Goal: Task Accomplishment & Management: Manage account settings

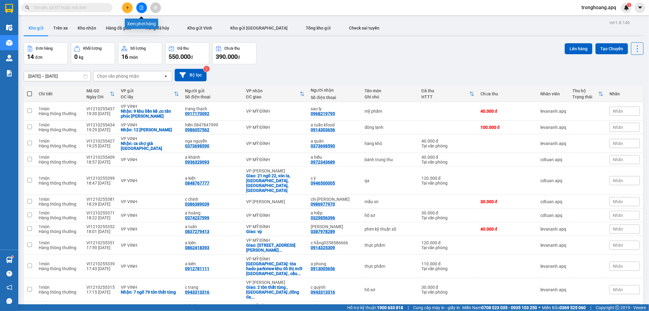
click at [142, 8] on icon "file-add" at bounding box center [141, 7] width 4 height 4
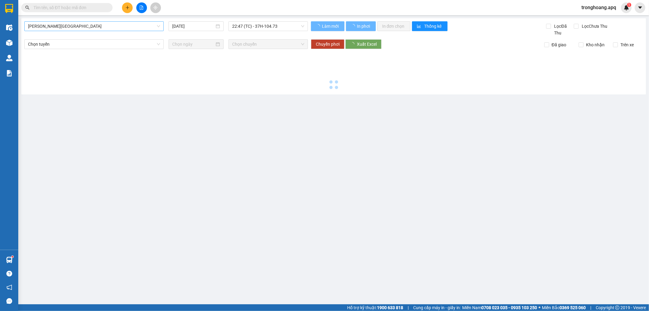
click at [71, 26] on span "[PERSON_NAME][GEOGRAPHIC_DATA]" at bounding box center [94, 26] width 132 height 9
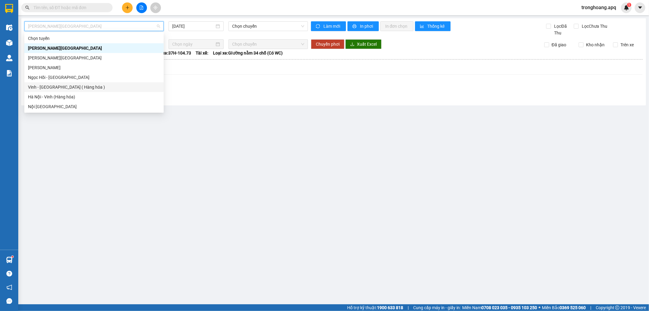
click at [71, 89] on div "Vinh - [GEOGRAPHIC_DATA] ( Hàng hóa )" at bounding box center [94, 87] width 132 height 7
type input "[DATE]"
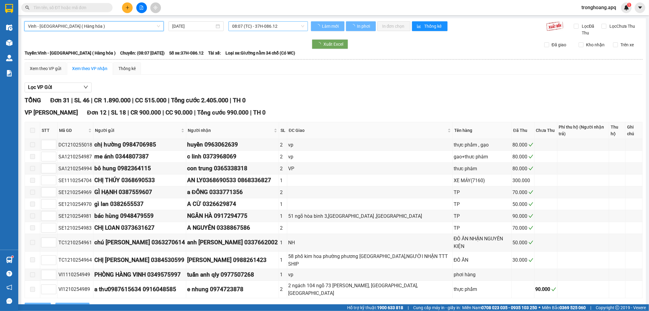
click at [254, 25] on span "08:07 (TC) - 37H-086.12" at bounding box center [268, 26] width 72 height 9
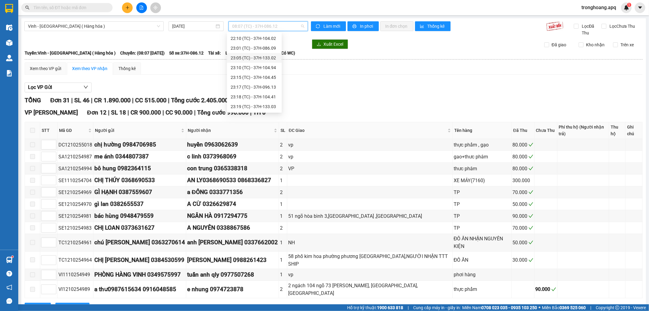
scroll to position [63, 0]
click at [260, 61] on div "22:00 (TC) - 37H-086.38" at bounding box center [254, 62] width 47 height 7
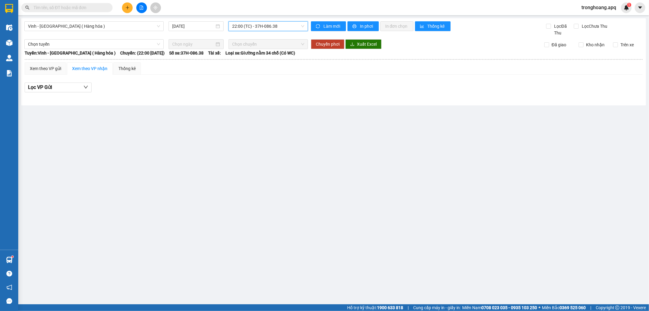
click at [259, 35] on div "Vinh - [GEOGRAPHIC_DATA] ( Hàng hóa ) [DATE] 22:00 22:00 (TC) - 37H-086.38" at bounding box center [166, 28] width 284 height 15
click at [260, 30] on span "22:00 (TC) - 37H-086.38" at bounding box center [268, 26] width 72 height 9
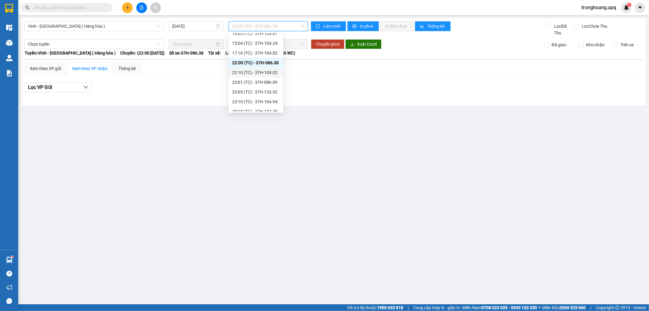
click at [264, 71] on div "22:10 (TC) - 37H-104.02" at bounding box center [255, 72] width 47 height 7
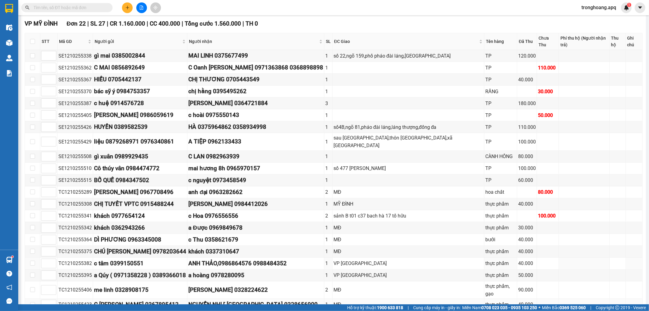
scroll to position [123, 0]
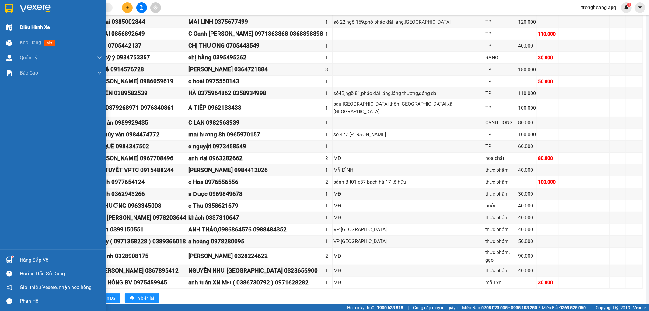
click at [28, 33] on div "Điều hành xe" at bounding box center [61, 27] width 82 height 15
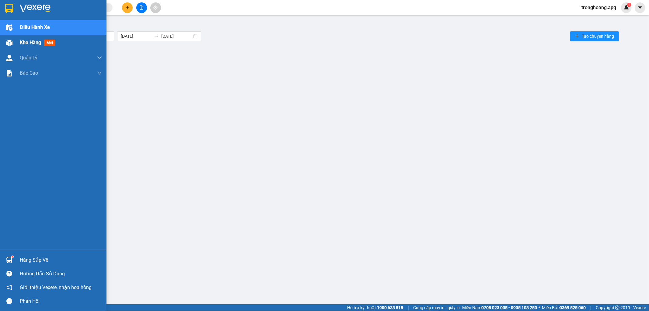
click at [29, 43] on span "Kho hàng" at bounding box center [30, 43] width 21 height 6
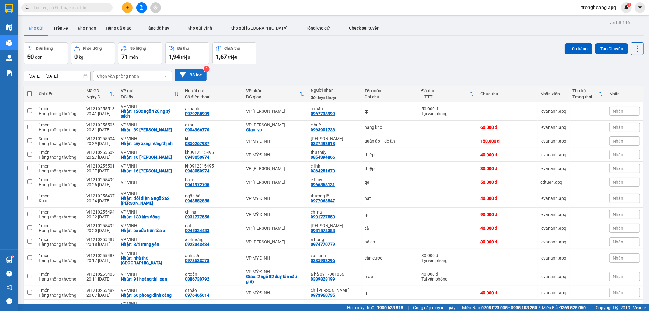
click at [192, 79] on button "Bộ lọc" at bounding box center [191, 75] width 32 height 12
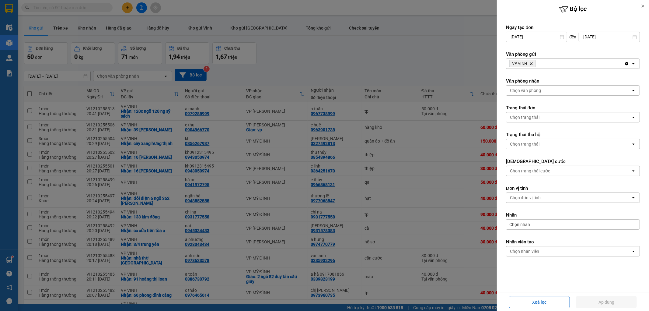
click at [529, 62] on span "VP VINH Delete" at bounding box center [523, 63] width 26 height 7
click at [531, 62] on icon "Delete" at bounding box center [532, 64] width 4 height 4
click at [531, 62] on div "Chọn văn phòng" at bounding box center [525, 64] width 31 height 6
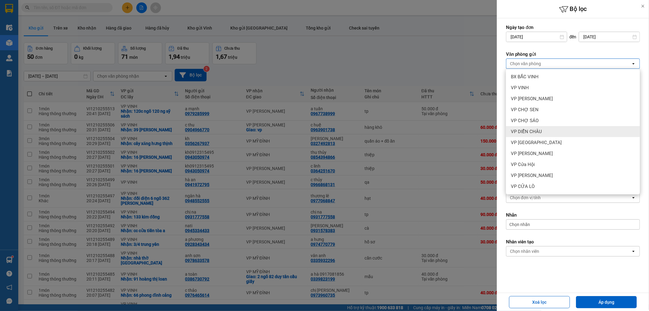
click at [542, 132] on div "VP DIỄN CHÂU" at bounding box center [573, 131] width 134 height 11
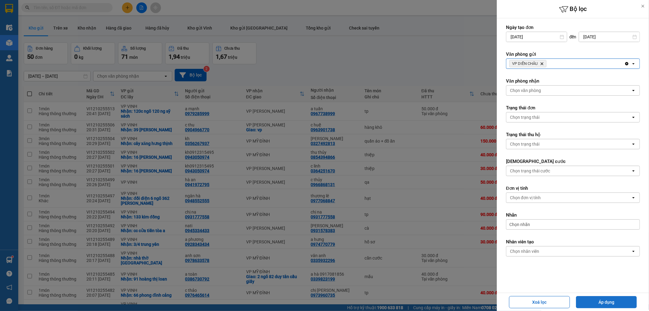
click at [591, 297] on button "Áp dụng" at bounding box center [606, 302] width 61 height 12
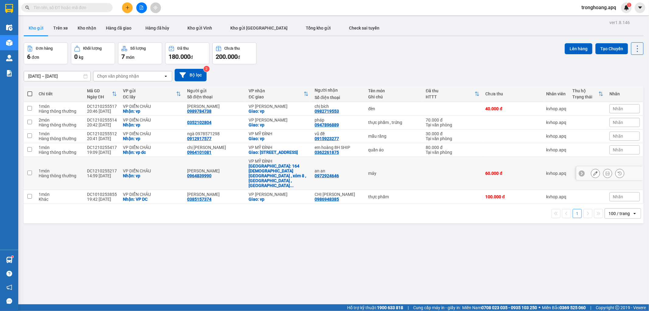
click at [277, 173] on div "Giao: 164 [GEOGRAPHIC_DATA] , xóm 8 , [GEOGRAPHIC_DATA] ,[GEOGRAPHIC_DATA] ..." at bounding box center [279, 175] width 60 height 24
checkbox input "true"
click at [278, 157] on td "VP MỸ ĐÌNH [PERSON_NAME]: số nhà 30 , ngõ 104 , [GEOGRAPHIC_DATA] , [GEOGRAPHIC…" at bounding box center [279, 150] width 66 height 14
checkbox input "true"
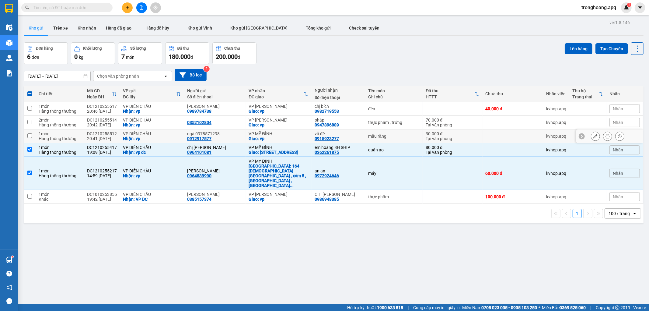
click at [272, 140] on div "Giao: vp" at bounding box center [279, 138] width 60 height 5
checkbox input "true"
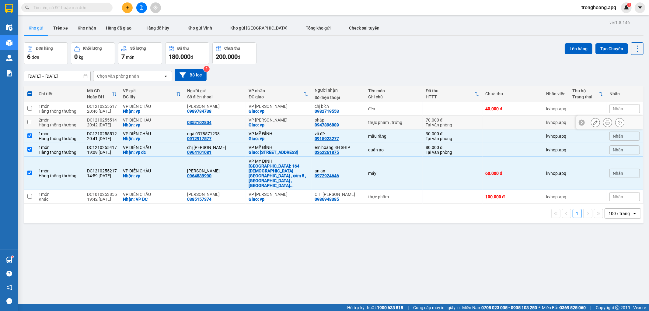
click at [272, 125] on div "Giao: vp" at bounding box center [279, 124] width 60 height 5
checkbox input "true"
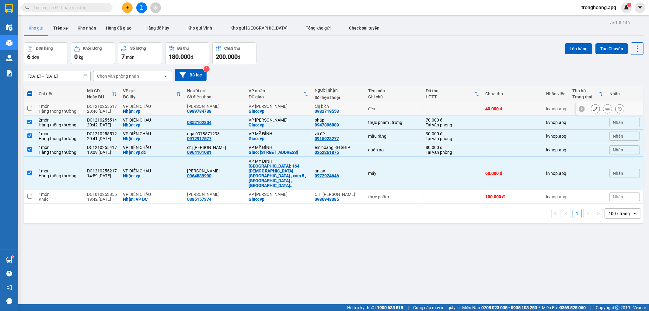
click at [272, 112] on div "Giao: vp" at bounding box center [279, 111] width 60 height 5
checkbox input "true"
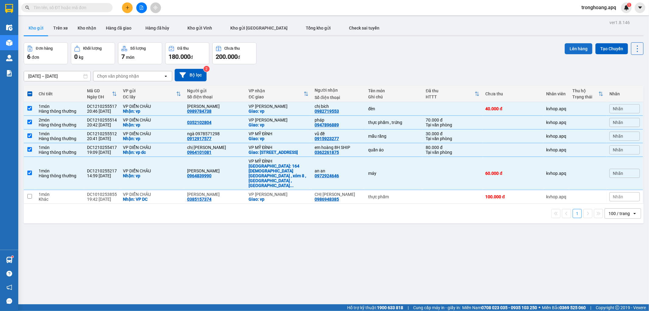
click at [573, 50] on button "Lên hàng" at bounding box center [579, 48] width 28 height 11
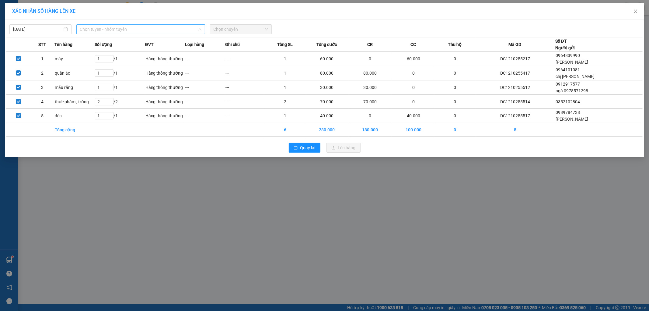
click at [128, 33] on span "Chọn tuyến - nhóm tuyến" at bounding box center [140, 29] width 121 height 9
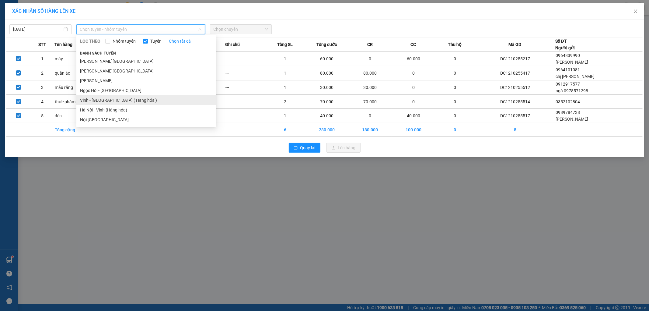
click at [110, 99] on li "Vinh - [GEOGRAPHIC_DATA] ( Hàng hóa )" at bounding box center [146, 100] width 140 height 10
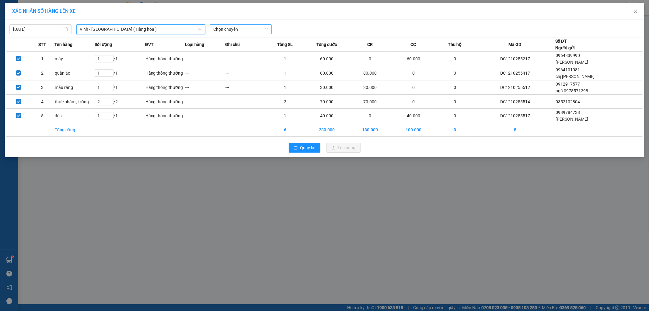
click at [239, 29] on span "Chọn chuyến" at bounding box center [241, 29] width 55 height 9
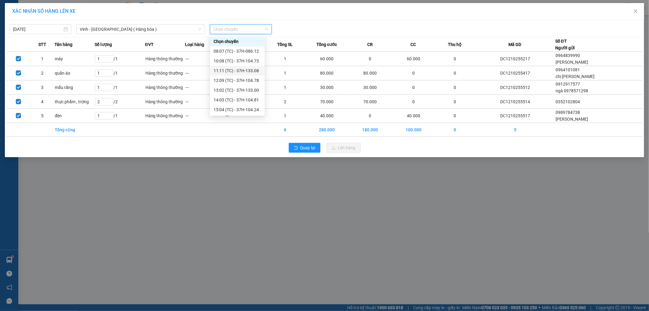
scroll to position [34, 0]
click at [248, 94] on div "22:00 (TC) - 37H-086.38" at bounding box center [237, 95] width 47 height 7
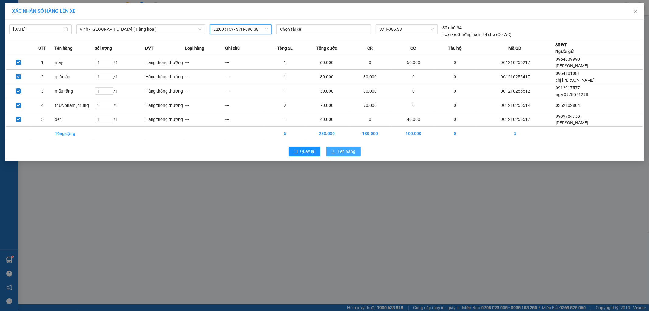
click at [348, 147] on button "Lên hàng" at bounding box center [344, 151] width 34 height 10
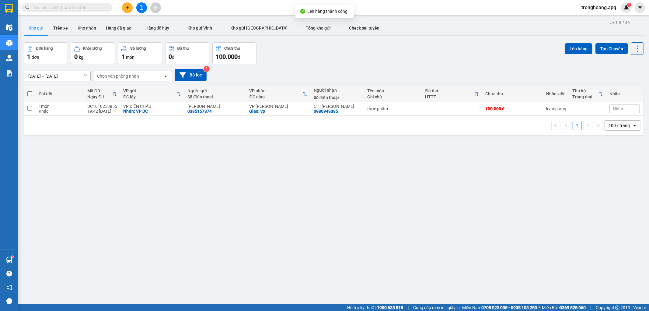
click at [193, 65] on div "[DATE] – [DATE] Press the down arrow key to interact with the calendar and sele…" at bounding box center [334, 75] width 620 height 22
click at [193, 74] on button "Bộ lọc" at bounding box center [191, 75] width 32 height 12
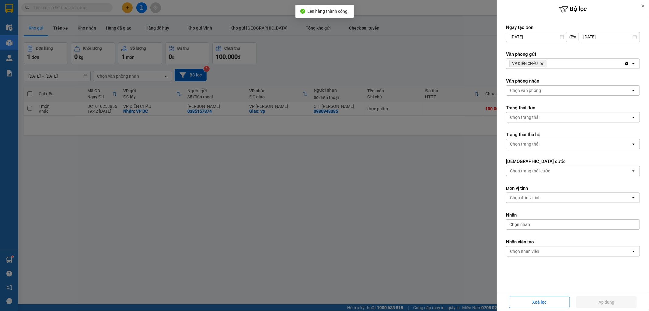
click at [543, 62] on icon "Delete" at bounding box center [542, 64] width 4 height 4
click at [543, 61] on div "Chọn văn phòng" at bounding box center [568, 64] width 125 height 10
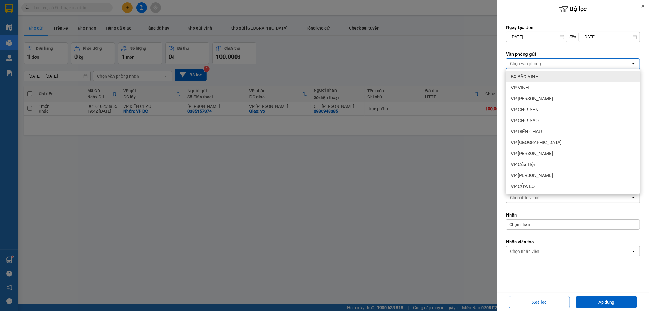
click at [542, 74] on div "BX BẮC VINH" at bounding box center [573, 76] width 134 height 11
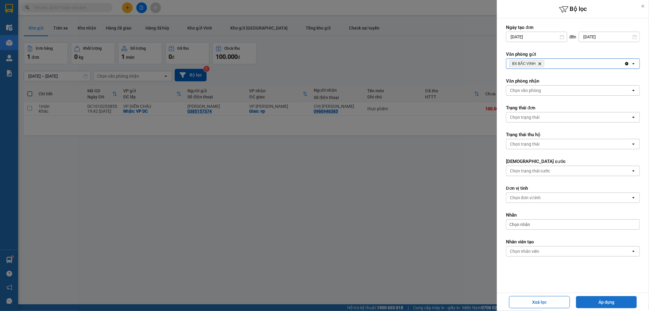
click at [599, 301] on button "Áp dụng" at bounding box center [606, 302] width 61 height 12
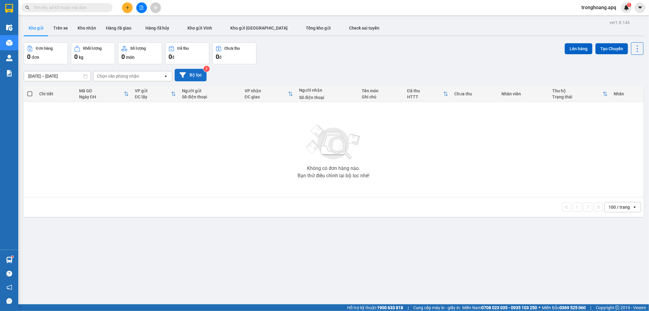
click at [189, 75] on button "Bộ lọc" at bounding box center [191, 75] width 32 height 12
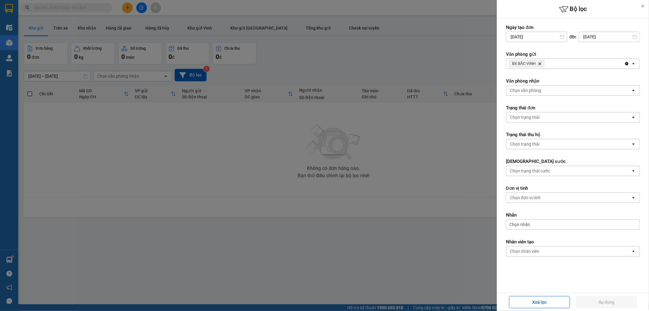
click at [569, 64] on div "BX BẮC VINH Delete" at bounding box center [565, 64] width 118 height 10
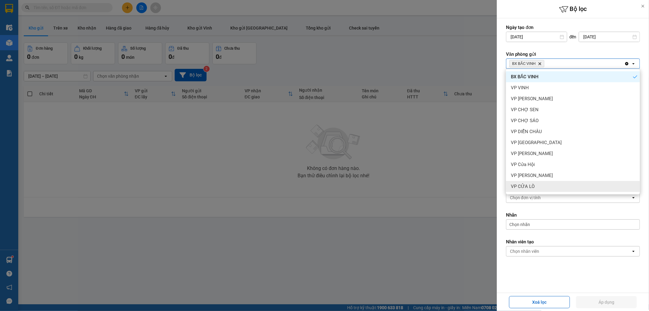
click at [544, 183] on div "VP CỬA LÒ" at bounding box center [573, 186] width 134 height 11
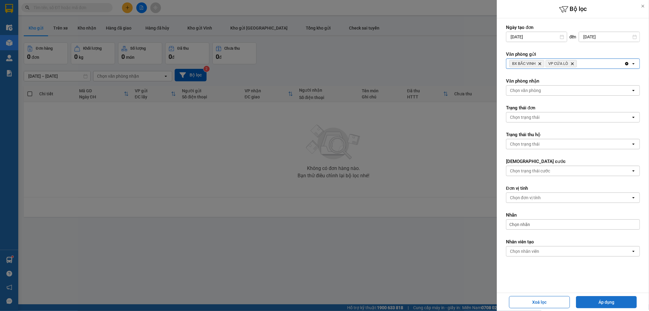
click at [588, 304] on button "Áp dụng" at bounding box center [606, 302] width 61 height 12
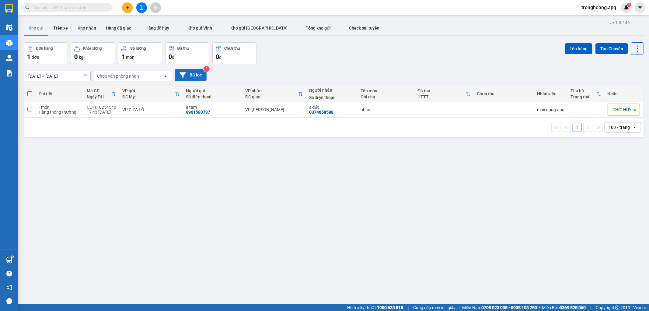
click at [183, 69] on button "Bộ lọc" at bounding box center [191, 75] width 32 height 12
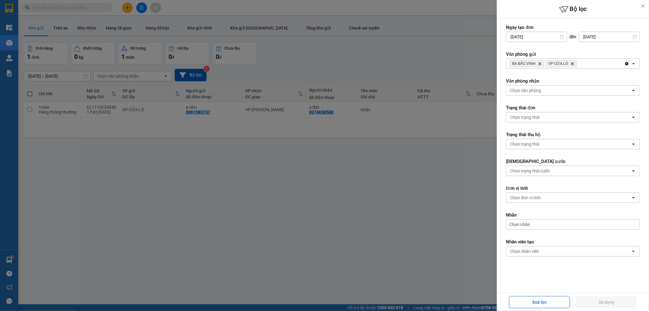
click at [591, 61] on div "BX BẮC VINH Delete VP CỬA LÒ Delete" at bounding box center [565, 64] width 118 height 10
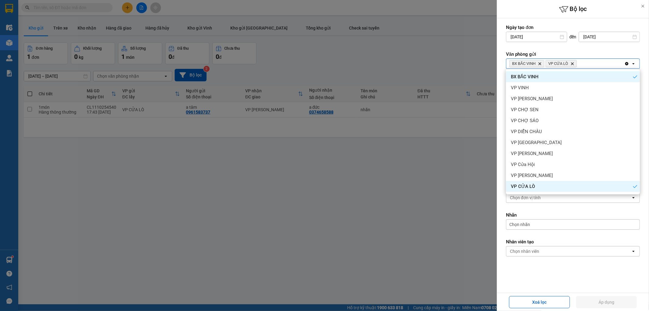
click at [630, 63] on div "Clear all open" at bounding box center [632, 64] width 15 height 10
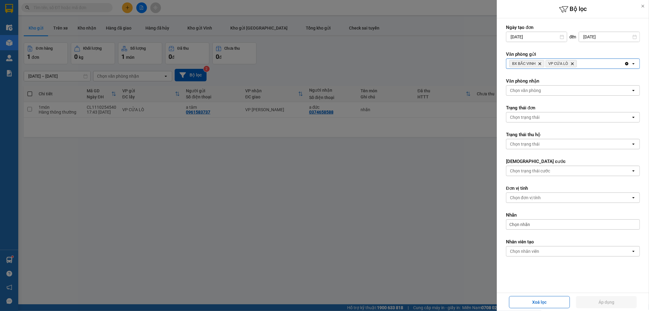
click at [625, 62] on icon "Clear all" at bounding box center [627, 63] width 5 height 5
click at [625, 62] on div "Chọn văn phòng" at bounding box center [568, 64] width 125 height 10
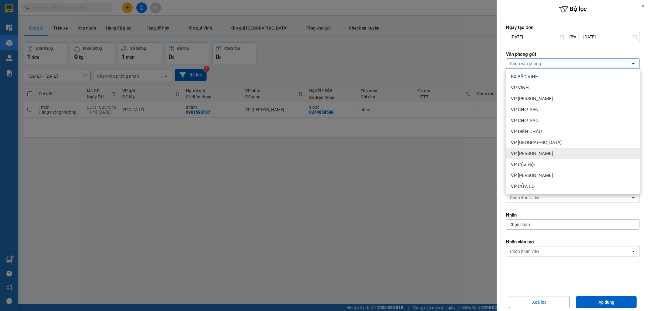
click at [568, 156] on div "VP [PERSON_NAME]" at bounding box center [573, 153] width 134 height 11
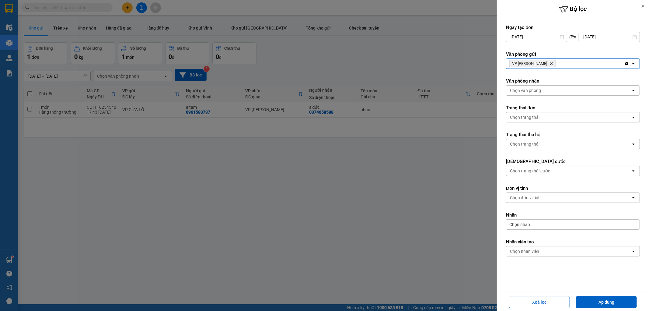
click at [591, 64] on div "VP Xuân Hội Delete" at bounding box center [565, 64] width 118 height 10
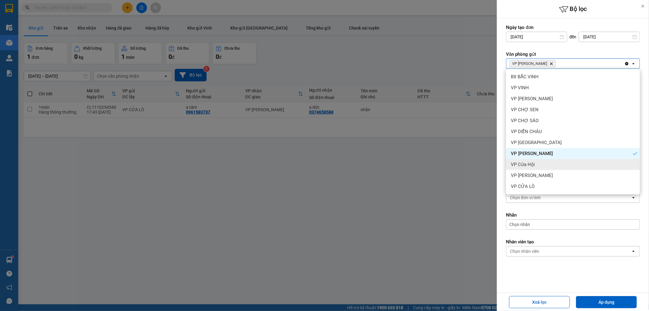
click at [556, 159] on div "VP Cửa Hội" at bounding box center [573, 164] width 134 height 11
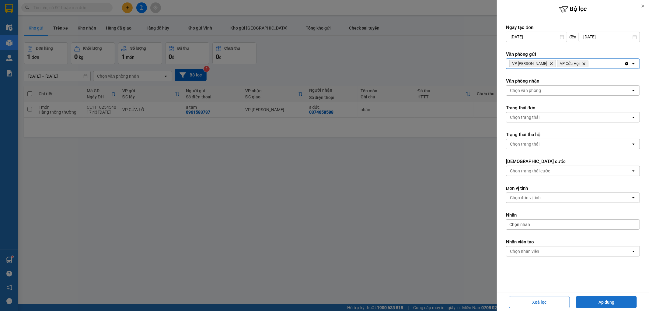
click at [622, 302] on button "Áp dụng" at bounding box center [606, 302] width 61 height 12
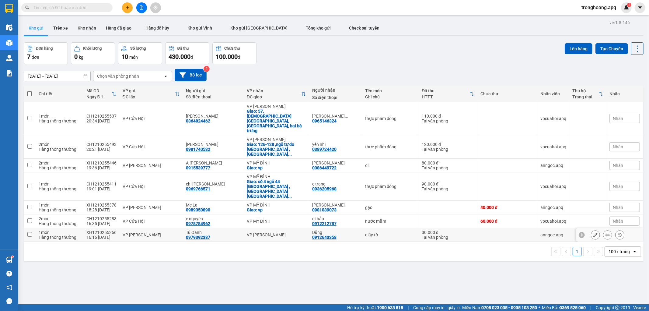
click at [275, 228] on td "VP [PERSON_NAME]" at bounding box center [276, 235] width 65 height 14
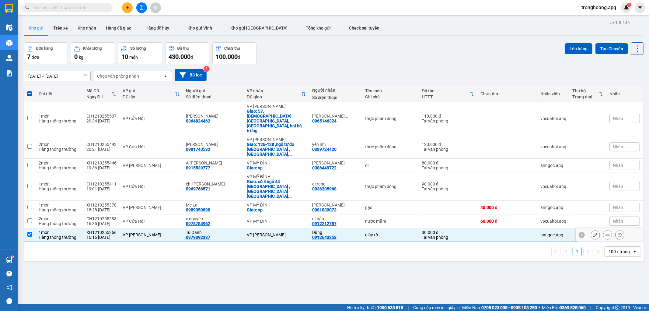
click at [275, 232] on div "VP [PERSON_NAME]" at bounding box center [276, 234] width 59 height 5
checkbox input "false"
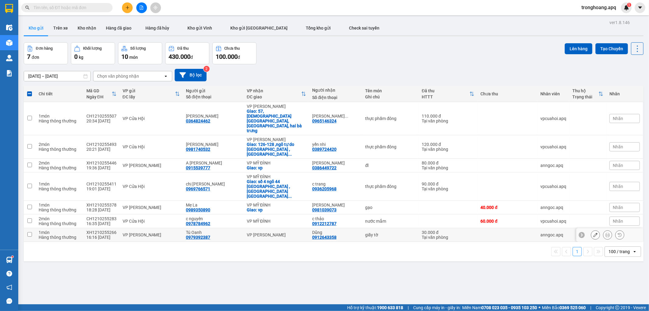
click at [275, 219] on div "VP MỸ ĐÌNH" at bounding box center [276, 221] width 59 height 5
checkbox input "true"
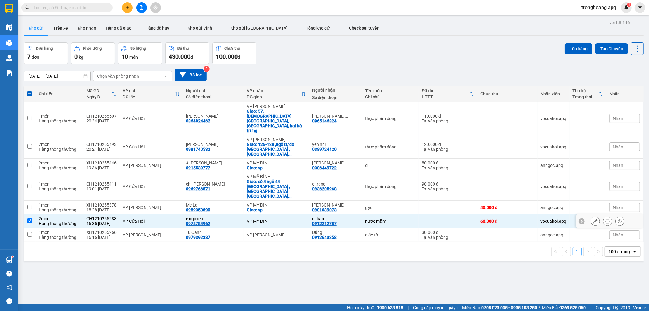
click at [271, 202] on div "VP MỸ ĐÌNH" at bounding box center [276, 204] width 59 height 5
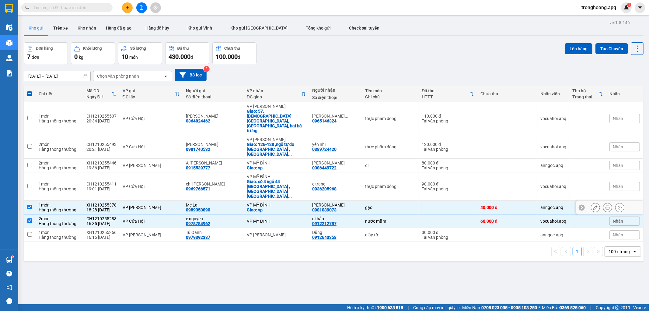
checkbox input "true"
click at [271, 179] on div "Giao: số 4 ngõ 44 [GEOGRAPHIC_DATA] ,[GEOGRAPHIC_DATA] [GEOGRAPHIC_DATA] ..." at bounding box center [276, 188] width 59 height 19
checkbox input "true"
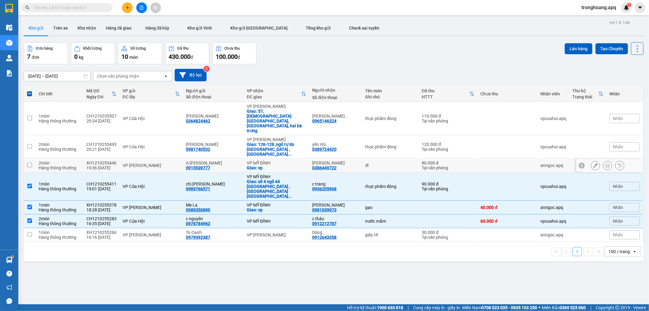
click at [271, 165] on div "Giao: vp" at bounding box center [276, 167] width 59 height 5
checkbox input "true"
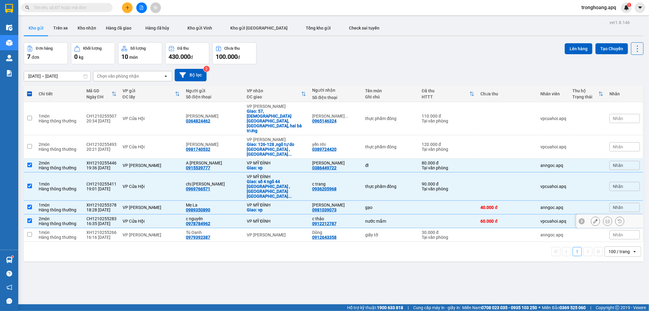
click at [274, 214] on td "VP MỸ ĐÌNH" at bounding box center [276, 221] width 65 height 14
checkbox input "false"
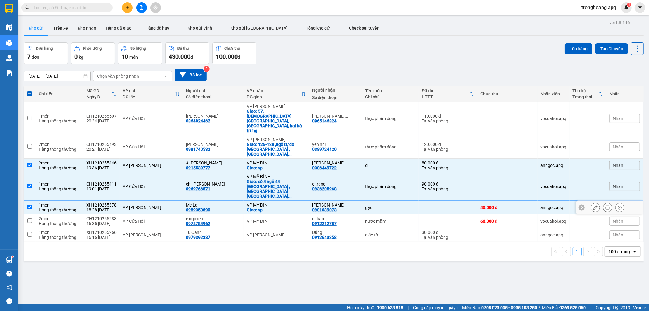
click at [273, 207] on div "Giao: vp" at bounding box center [276, 209] width 59 height 5
checkbox input "false"
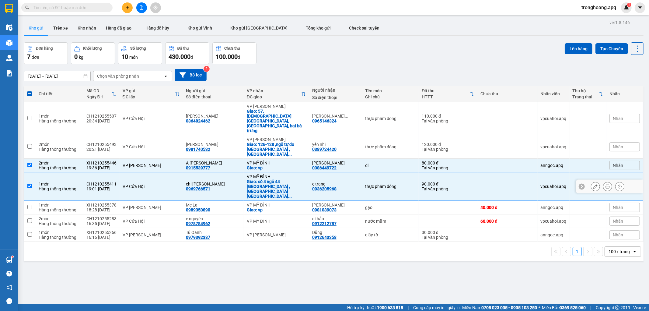
click at [272, 172] on td "VP MỸ ĐÌNH [PERSON_NAME]: số 4 ngõ 44 [GEOGRAPHIC_DATA] ,[GEOGRAPHIC_DATA] [GEO…" at bounding box center [276, 186] width 65 height 28
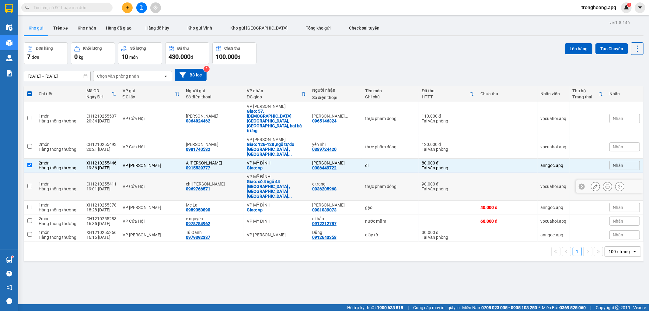
click at [271, 174] on div "VP MỸ ĐÌNH" at bounding box center [276, 176] width 59 height 5
checkbox input "true"
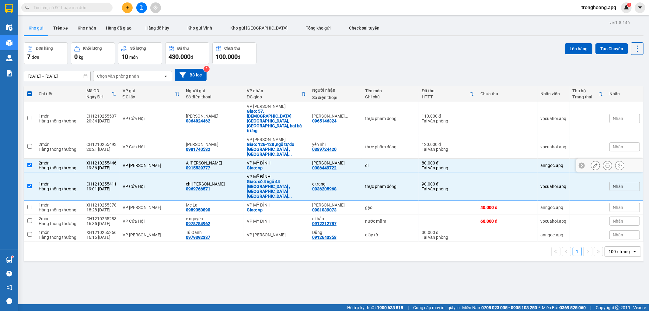
click at [271, 165] on div "Giao: vp" at bounding box center [276, 167] width 59 height 5
checkbox input "false"
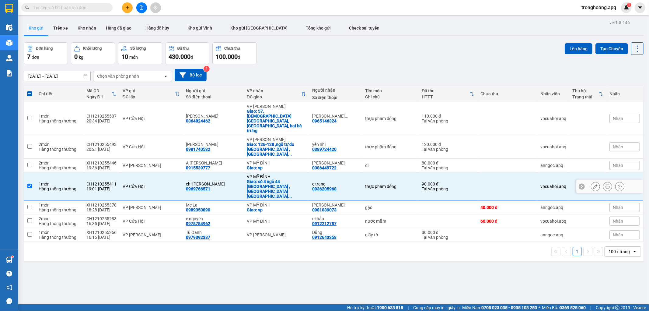
click at [273, 179] on div "Giao: số 4 ngõ 44 [GEOGRAPHIC_DATA] ,[GEOGRAPHIC_DATA] [GEOGRAPHIC_DATA] ..." at bounding box center [276, 188] width 59 height 19
checkbox input "false"
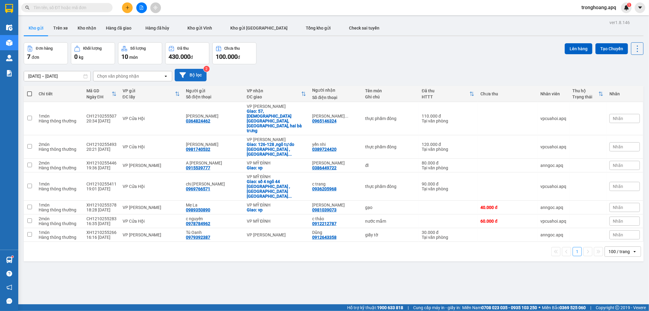
click at [196, 69] on button "Bộ lọc" at bounding box center [191, 75] width 32 height 12
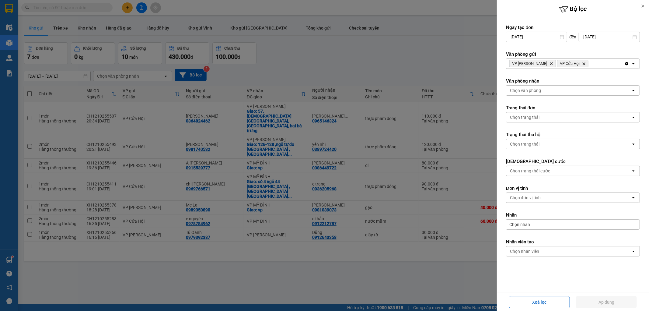
click at [583, 63] on icon "VP Cửa Hội, close by backspace" at bounding box center [584, 63] width 3 height 3
click at [550, 64] on icon "Delete" at bounding box center [552, 64] width 4 height 4
click at [538, 64] on div "Chọn văn phòng" at bounding box center [525, 64] width 31 height 6
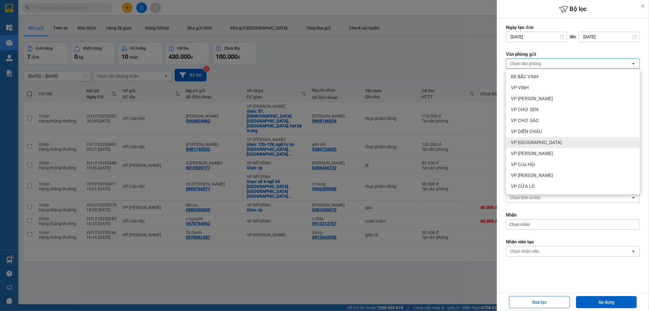
click at [546, 139] on div "VP [GEOGRAPHIC_DATA]" at bounding box center [573, 142] width 134 height 11
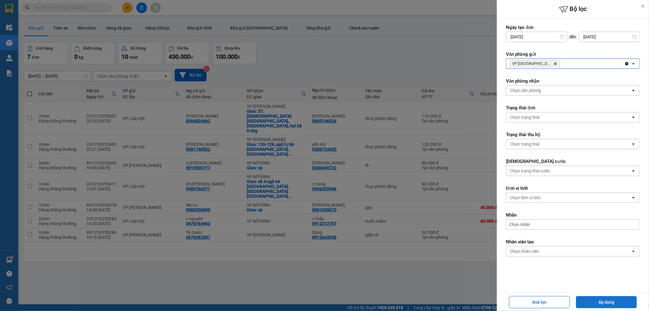
click at [603, 297] on button "Áp dụng" at bounding box center [606, 302] width 61 height 12
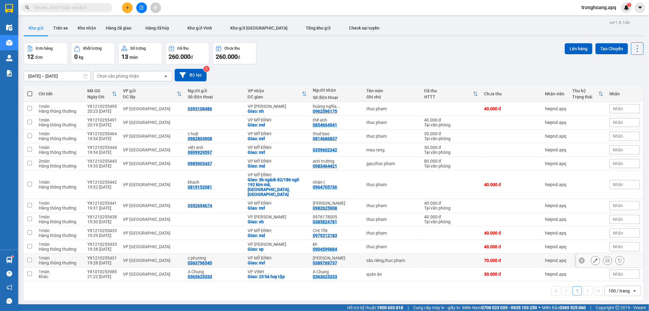
click at [282, 255] on div "VP MỸ ĐÌNH" at bounding box center [277, 257] width 59 height 5
checkbox input "true"
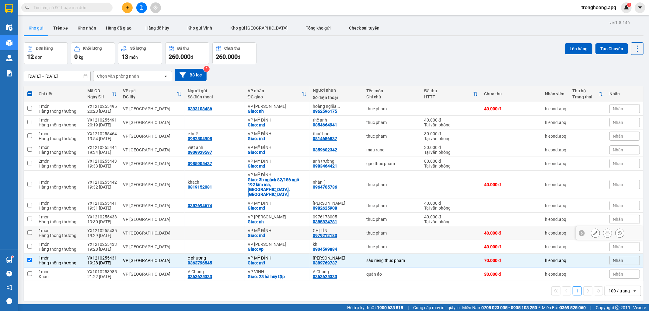
click at [275, 228] on div "VP MỸ ĐÌNH" at bounding box center [277, 230] width 59 height 5
checkbox input "true"
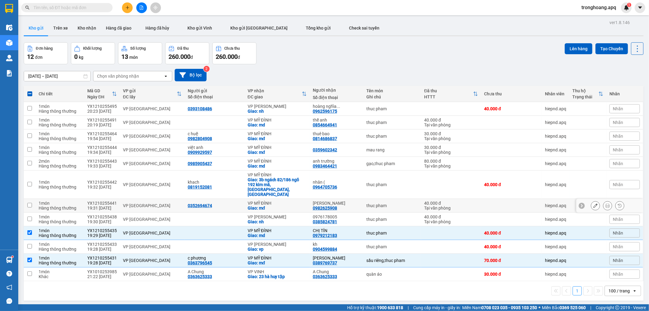
click at [271, 201] on div "VP MỸ ĐÌNH" at bounding box center [277, 203] width 59 height 5
checkbox input "true"
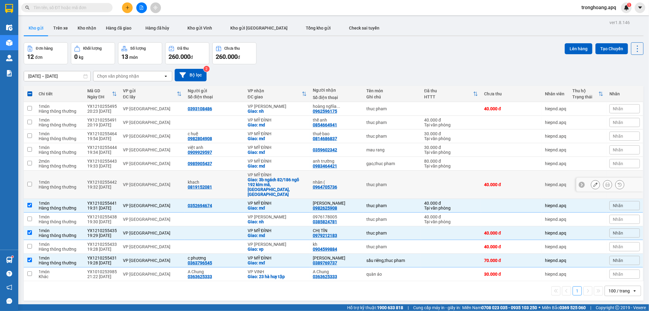
click at [268, 182] on div "Giao: 3b ngách 82/186 ngõ 192 kim mã,[GEOGRAPHIC_DATA],[GEOGRAPHIC_DATA]" at bounding box center [277, 186] width 59 height 19
checkbox input "true"
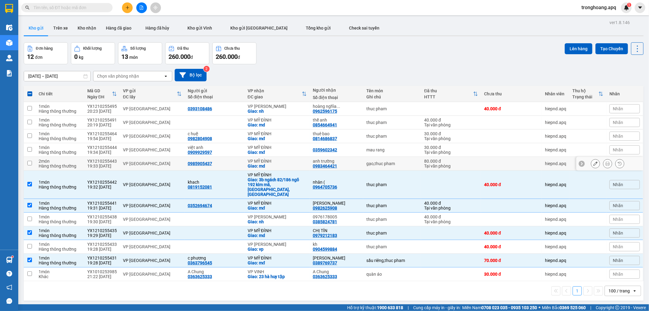
click at [268, 163] on div "VP MỸ ĐÌNH" at bounding box center [277, 161] width 59 height 5
checkbox input "true"
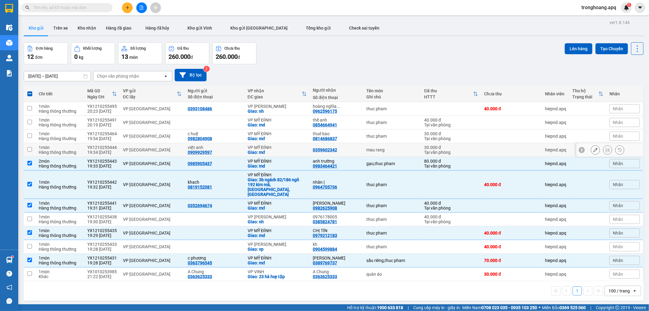
click at [268, 150] on div "Giao: mđ" at bounding box center [277, 152] width 59 height 5
checkbox input "true"
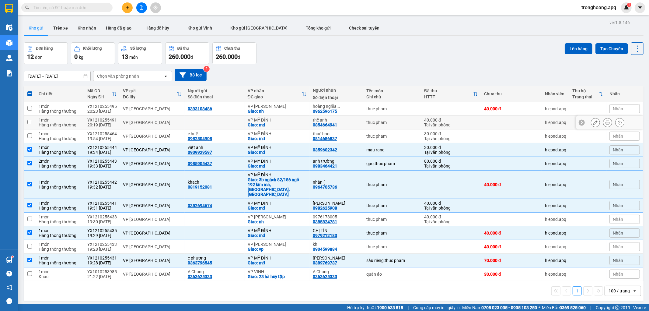
click at [268, 127] on div "Giao: md" at bounding box center [277, 124] width 59 height 5
checkbox input "true"
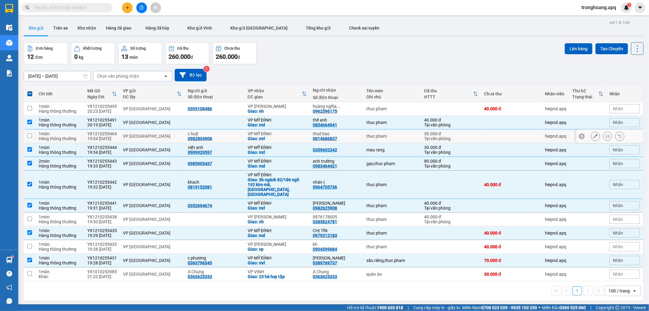
click at [267, 133] on div "VP MỸ ĐÌNH" at bounding box center [277, 133] width 59 height 5
checkbox input "true"
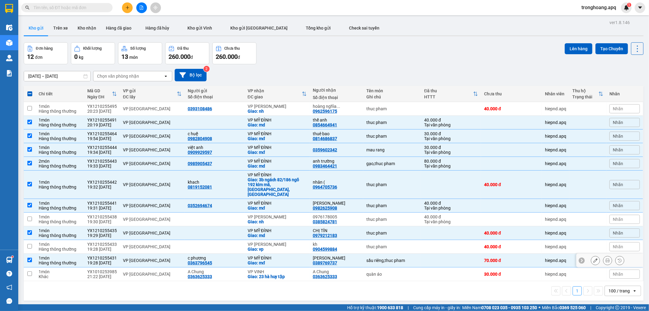
click at [274, 260] on div "Giao: mđ" at bounding box center [277, 262] width 59 height 5
checkbox input "false"
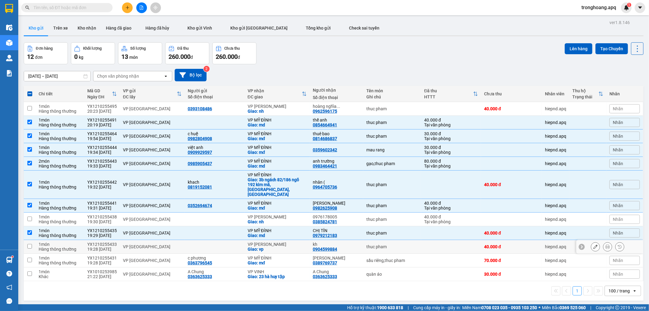
click at [274, 233] on div "Giao: md" at bounding box center [277, 235] width 59 height 5
checkbox input "false"
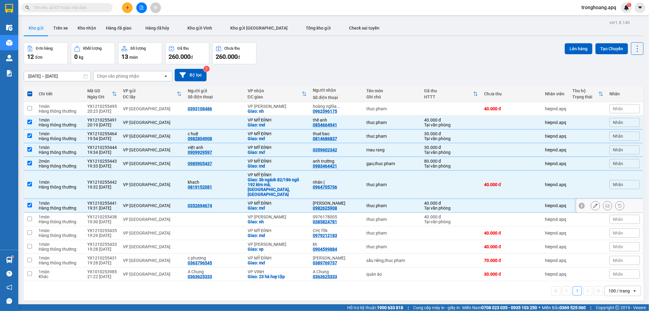
click at [269, 205] on div "Giao: mđ" at bounding box center [277, 207] width 59 height 5
checkbox input "false"
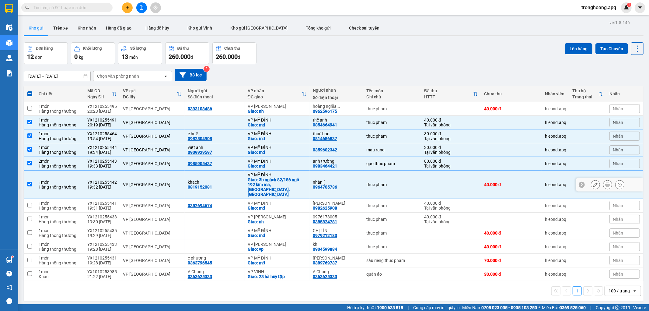
click at [267, 183] on div "Giao: 3b ngách 82/186 ngõ 192 kim mã,[GEOGRAPHIC_DATA],[GEOGRAPHIC_DATA]" at bounding box center [277, 186] width 59 height 19
checkbox input "false"
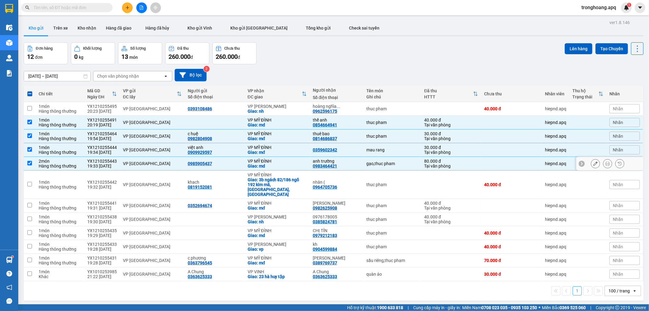
click at [264, 169] on td "VP MỸ ĐÌNH [PERSON_NAME]: [GEOGRAPHIC_DATA]" at bounding box center [277, 164] width 65 height 14
checkbox input "false"
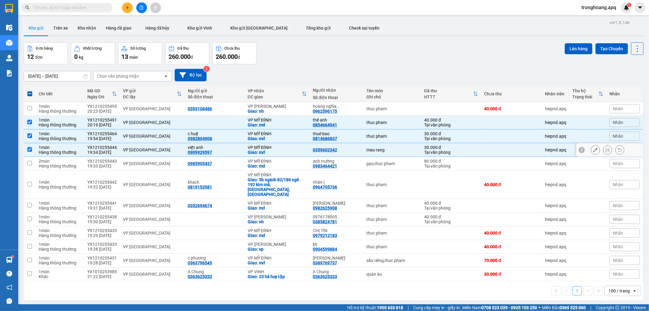
click at [263, 150] on div "Giao: mđ" at bounding box center [277, 152] width 59 height 5
checkbox input "false"
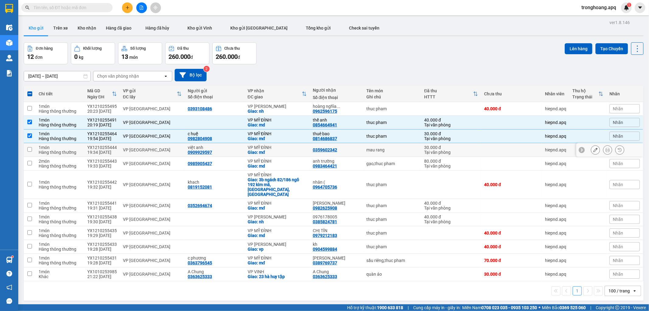
click at [261, 136] on div "Giao: mđ" at bounding box center [277, 138] width 59 height 5
checkbox input "false"
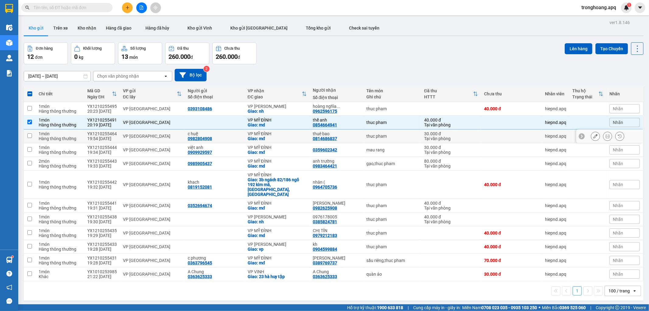
click at [262, 123] on div "Giao: md" at bounding box center [277, 124] width 59 height 5
checkbox input "false"
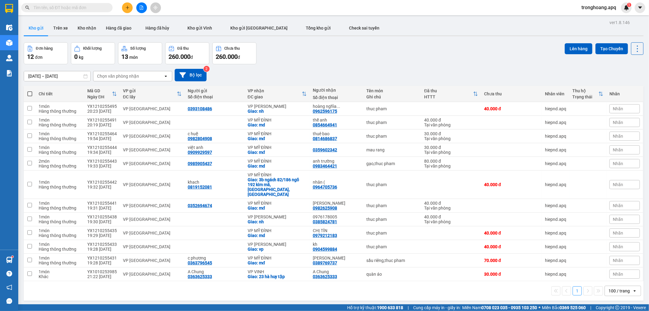
drag, startPoint x: 210, startPoint y: 86, endPoint x: 188, endPoint y: 72, distance: 26.1
click at [208, 86] on div "[DATE] – [DATE] Press the down arrow key to interact with the calendar and sele…" at bounding box center [334, 75] width 620 height 22
click at [188, 72] on button "Bộ lọc" at bounding box center [191, 75] width 32 height 12
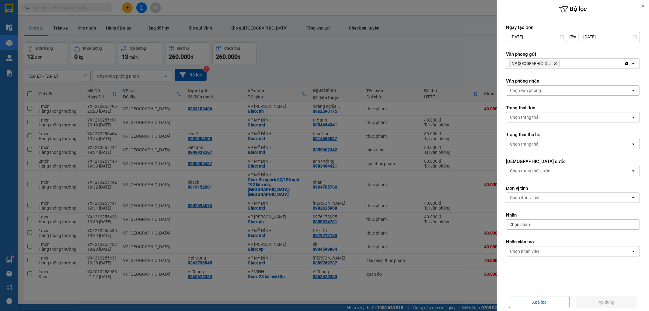
click at [554, 63] on icon "Delete" at bounding box center [556, 64] width 4 height 4
click at [546, 63] on div "Chọn văn phòng" at bounding box center [568, 64] width 125 height 10
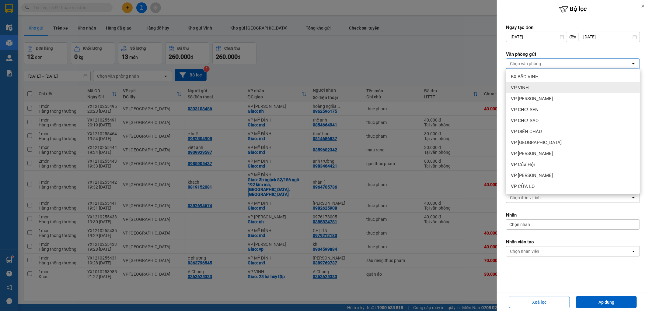
click at [538, 86] on div "VP VINH" at bounding box center [573, 87] width 134 height 11
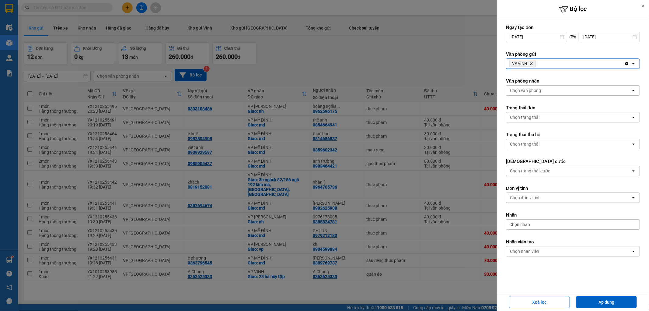
click at [553, 87] on div "Chọn văn phòng" at bounding box center [568, 91] width 125 height 10
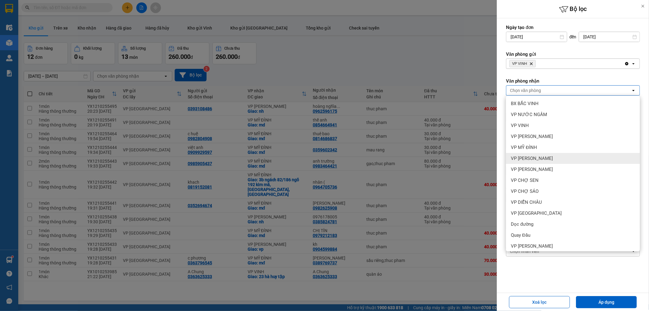
click at [543, 156] on div "VP [PERSON_NAME]" at bounding box center [573, 158] width 134 height 11
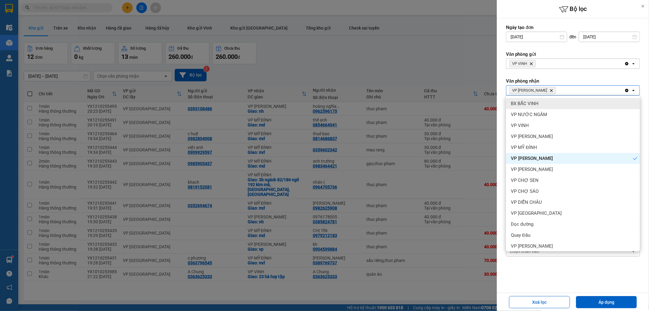
click at [541, 93] on span "VP NGỌC HỒI Delete" at bounding box center [533, 90] width 47 height 7
click at [550, 90] on icon "Delete" at bounding box center [552, 91] width 4 height 4
click at [542, 90] on div "VP NGỌC HỒI Delete" at bounding box center [565, 91] width 118 height 10
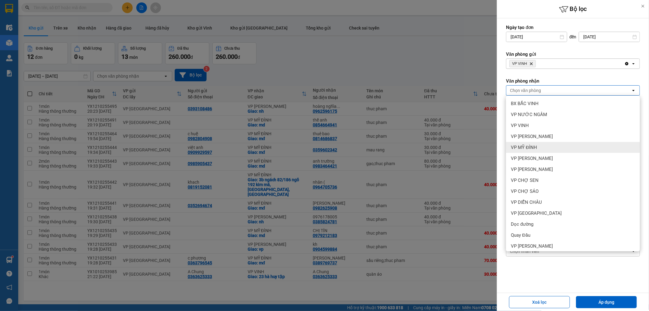
click at [542, 144] on div "VP MỸ ĐÌNH" at bounding box center [573, 147] width 134 height 11
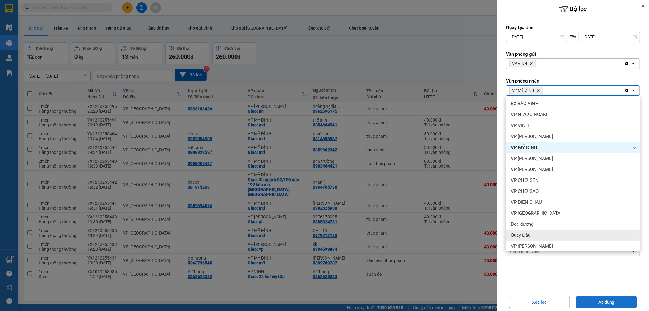
click at [592, 297] on button "Áp dụng" at bounding box center [606, 302] width 61 height 12
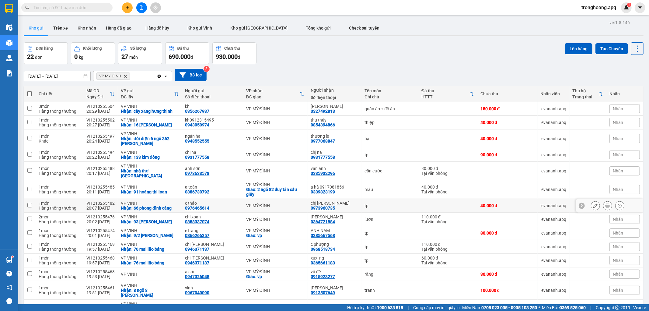
scroll to position [154, 0]
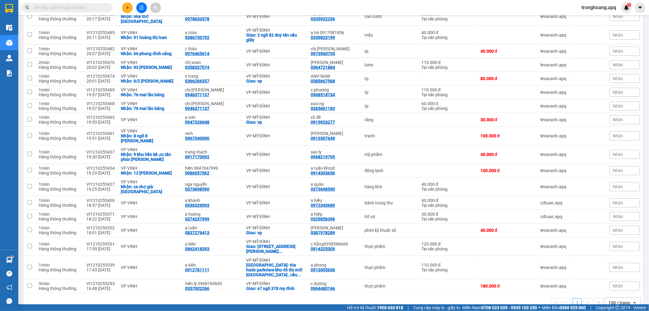
click at [615, 299] on div "100 / trang" at bounding box center [619, 302] width 21 height 6
click at [615, 275] on span "100 / trang" at bounding box center [615, 275] width 23 height 6
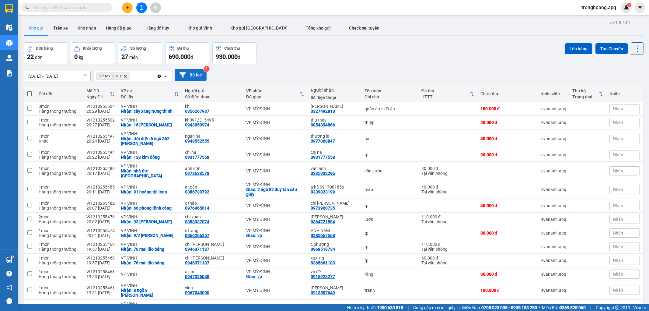
click at [191, 80] on button "Bộ lọc" at bounding box center [191, 75] width 32 height 12
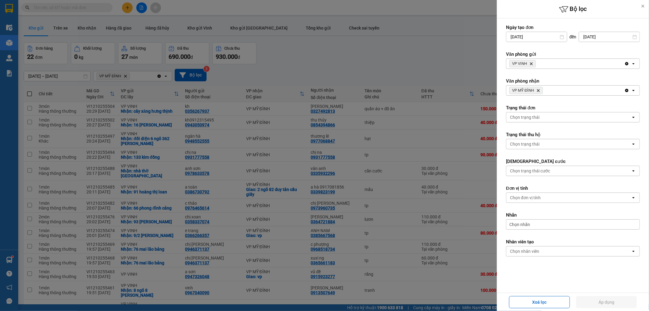
click at [538, 90] on icon "Delete" at bounding box center [539, 91] width 4 height 4
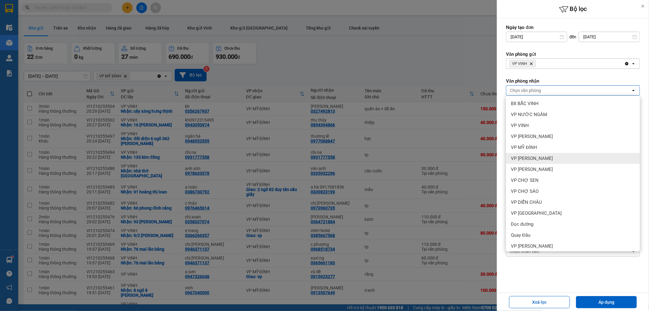
click at [546, 158] on div "VP [PERSON_NAME]" at bounding box center [573, 158] width 134 height 11
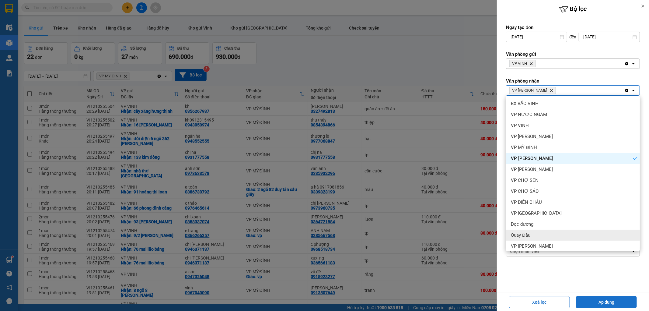
click at [606, 304] on button "Áp dụng" at bounding box center [606, 302] width 61 height 12
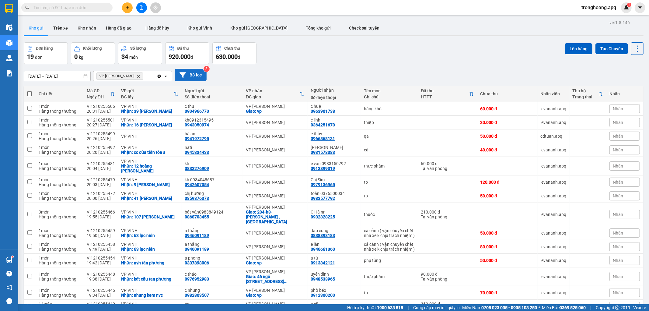
click at [200, 80] on button "Bộ lọc" at bounding box center [191, 75] width 32 height 12
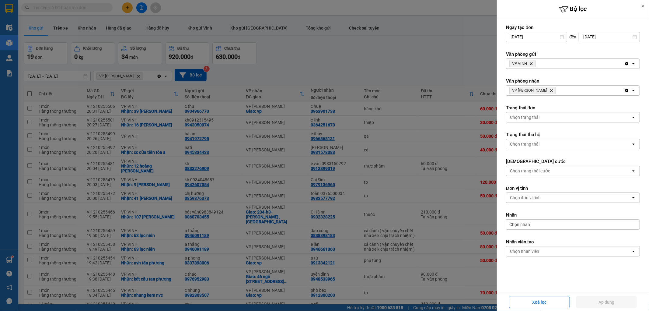
click at [531, 64] on icon "Delete" at bounding box center [532, 64] width 4 height 4
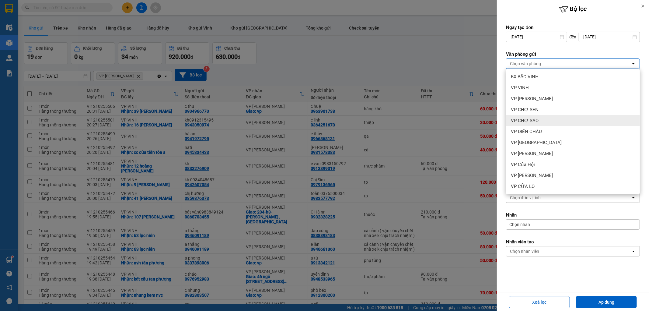
click at [545, 110] on div "VP CHỢ SEN" at bounding box center [573, 109] width 134 height 11
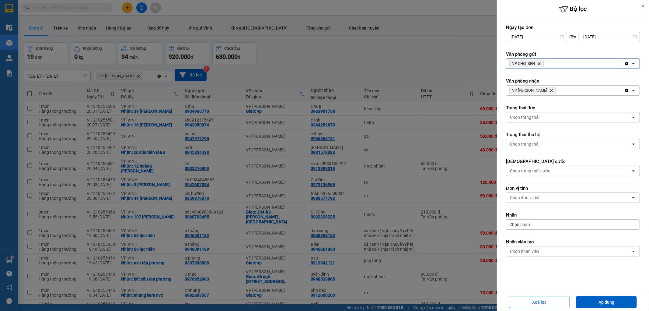
click at [568, 68] on div "VP CHỢ SEN Delete" at bounding box center [565, 64] width 118 height 10
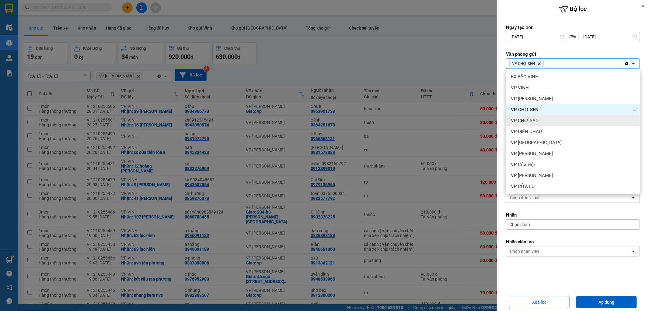
click at [559, 119] on div "VP CHỢ SÁO" at bounding box center [573, 120] width 134 height 11
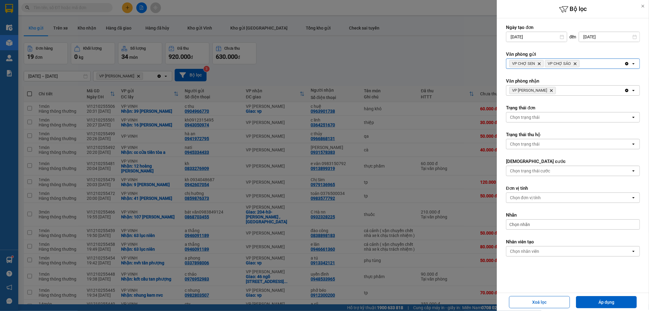
click at [592, 65] on div "VP CHỢ SEN Delete VP CHỢ SÁO Delete" at bounding box center [565, 64] width 118 height 10
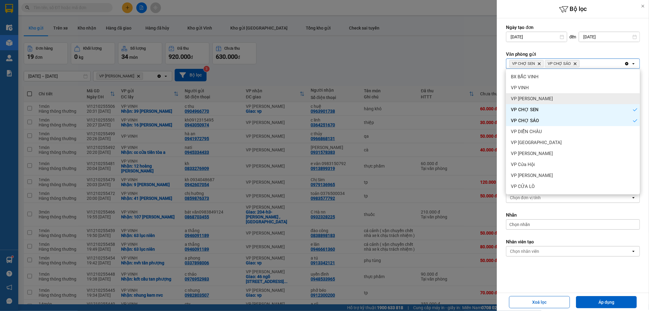
click at [559, 96] on div "VP [PERSON_NAME]" at bounding box center [573, 98] width 134 height 11
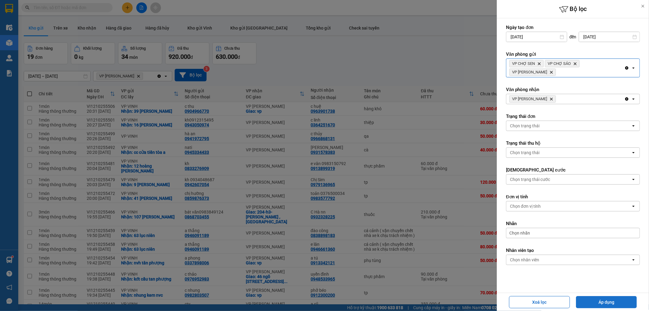
click at [598, 299] on button "Áp dụng" at bounding box center [606, 302] width 61 height 12
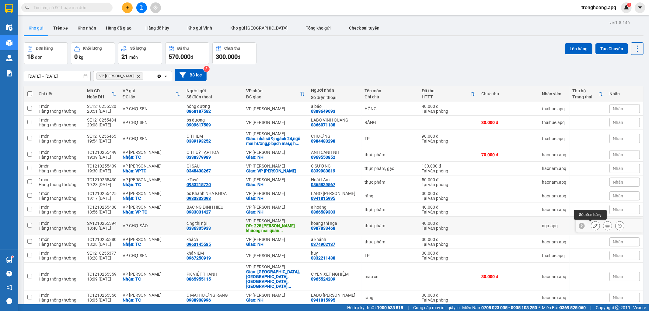
click at [593, 226] on button at bounding box center [595, 225] width 9 height 11
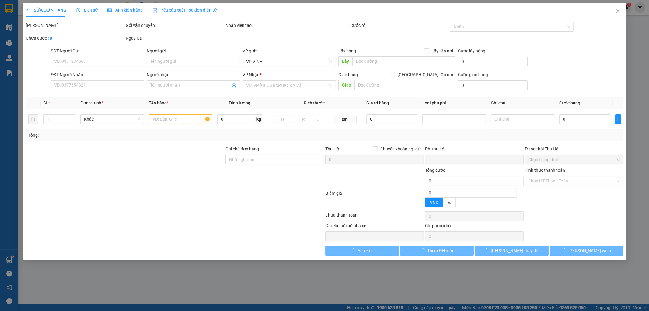
type input "0386305933"
type input "c ng thị nội"
type input "0987833468"
type input "hoang thi nga"
type input "225 [PERSON_NAME] khuong mai quân thanh [GEOGRAPHIC_DATA] nơi tt"
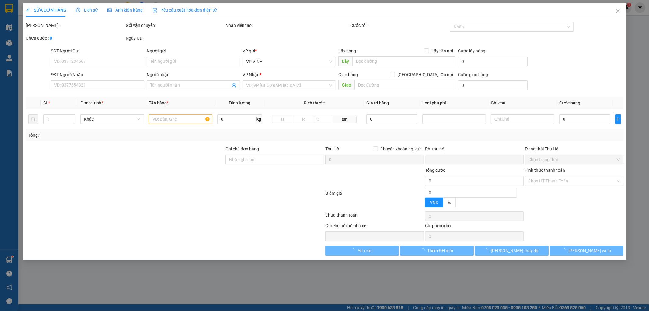
type input "0"
type input "40.000"
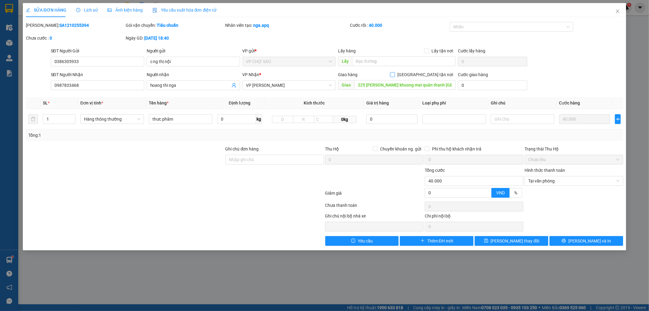
click at [395, 75] on span at bounding box center [392, 74] width 5 height 5
click at [394, 75] on input "[GEOGRAPHIC_DATA] tận nơi" at bounding box center [392, 74] width 4 height 4
checkbox input "true"
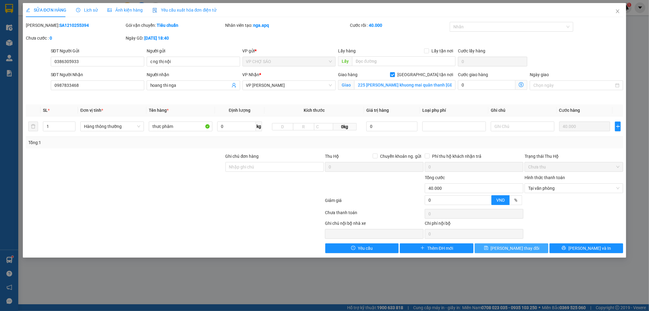
click at [506, 243] on button "[PERSON_NAME] thay đổi" at bounding box center [512, 248] width 74 height 10
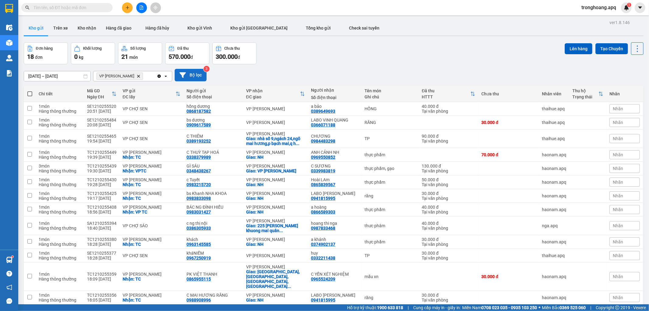
click at [182, 75] on icon at bounding box center [183, 75] width 6 height 6
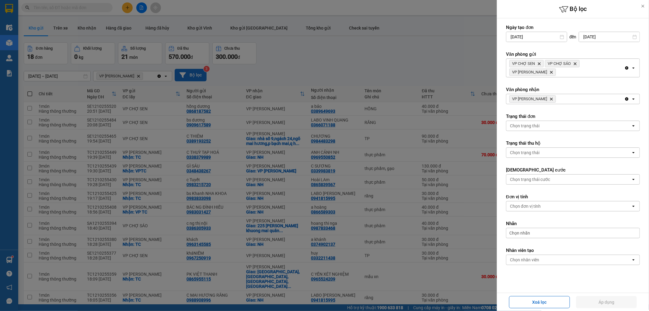
click at [550, 98] on icon "Delete" at bounding box center [552, 99] width 4 height 4
click at [631, 68] on icon "open" at bounding box center [633, 67] width 5 height 5
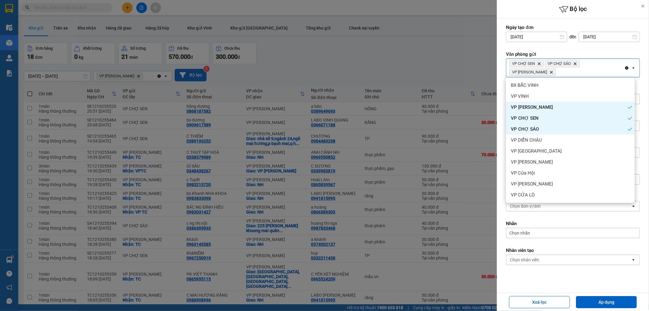
click at [631, 68] on icon "open" at bounding box center [633, 67] width 5 height 5
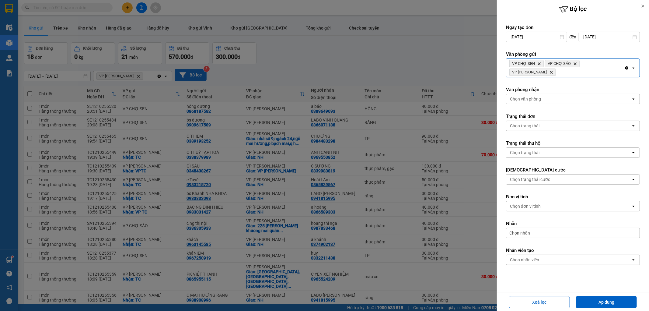
click at [625, 67] on icon "Clear all" at bounding box center [626, 67] width 3 height 3
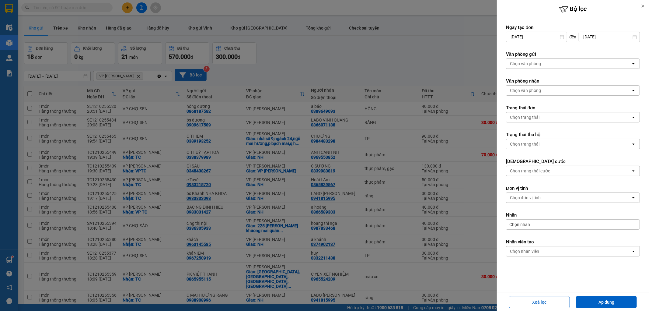
click at [621, 67] on div "Chọn văn phòng" at bounding box center [568, 64] width 125 height 10
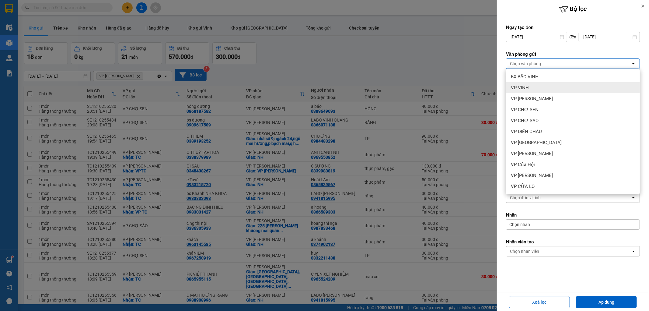
click at [572, 91] on div "VP VINH" at bounding box center [573, 87] width 134 height 11
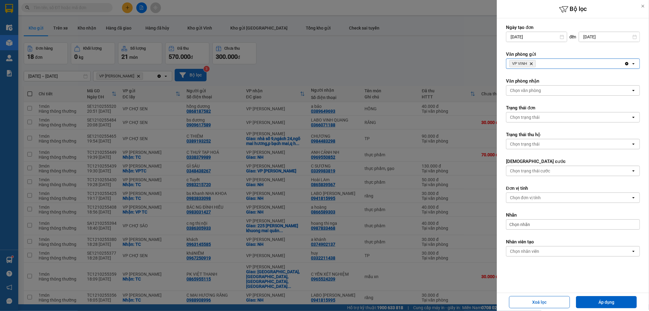
click at [592, 309] on div "Xoá lọc Áp dụng" at bounding box center [573, 301] width 149 height 15
click at [595, 300] on button "Áp dụng" at bounding box center [606, 302] width 61 height 12
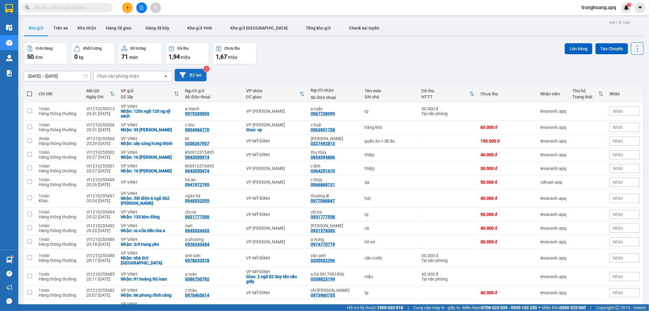
click at [341, 65] on div "[DATE] – [DATE] Press the down arrow key to interact with the calendar and sele…" at bounding box center [334, 75] width 620 height 22
click at [589, 4] on span "tronghoang.apq" at bounding box center [599, 8] width 44 height 8
click at [593, 15] on li "Đăng xuất" at bounding box center [599, 19] width 46 height 10
